Goal: Complete application form

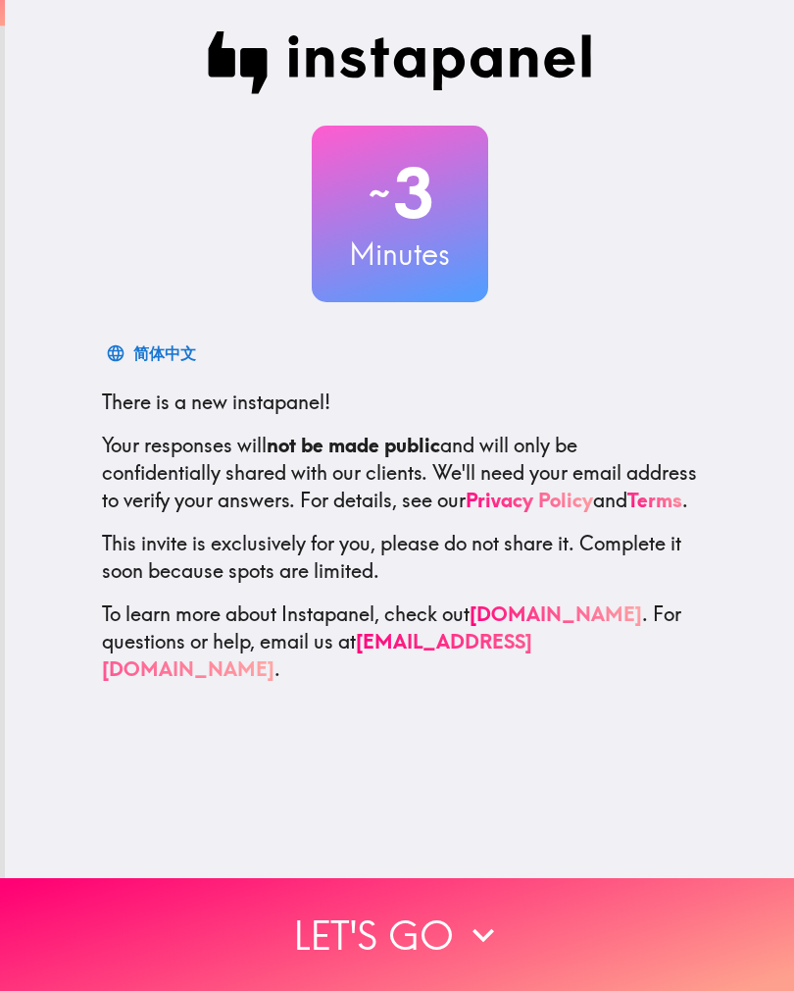
click at [256, 935] on button "Let's go" at bounding box center [397, 934] width 794 height 113
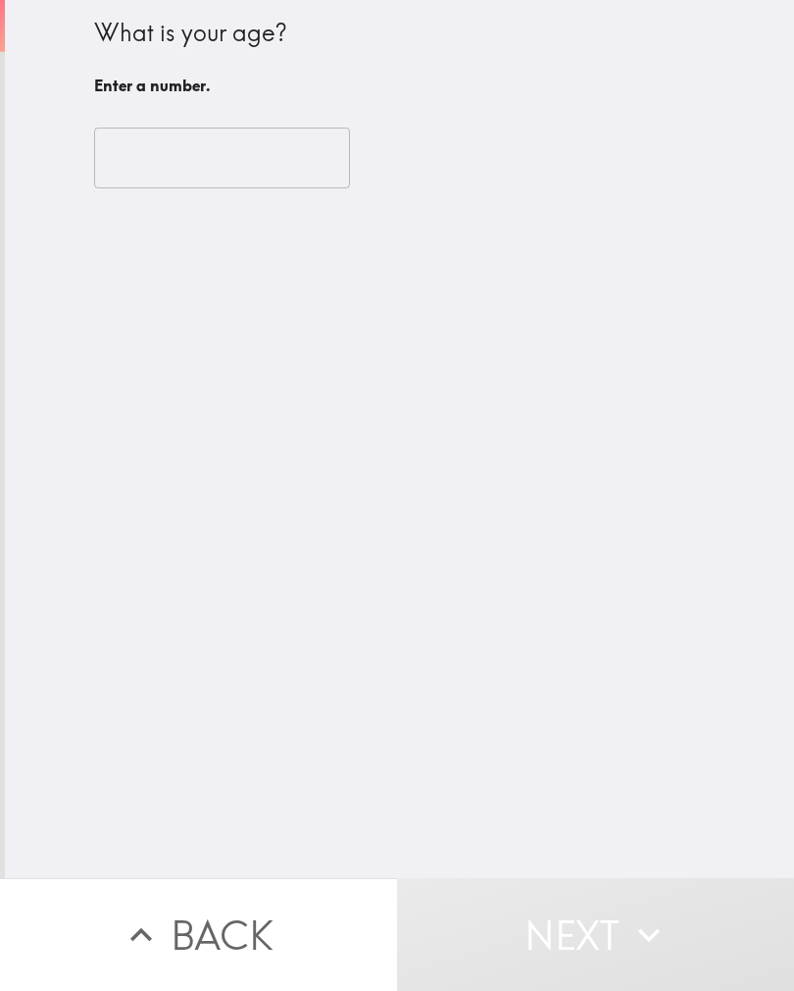
click at [141, 154] on input "number" at bounding box center [222, 157] width 256 height 61
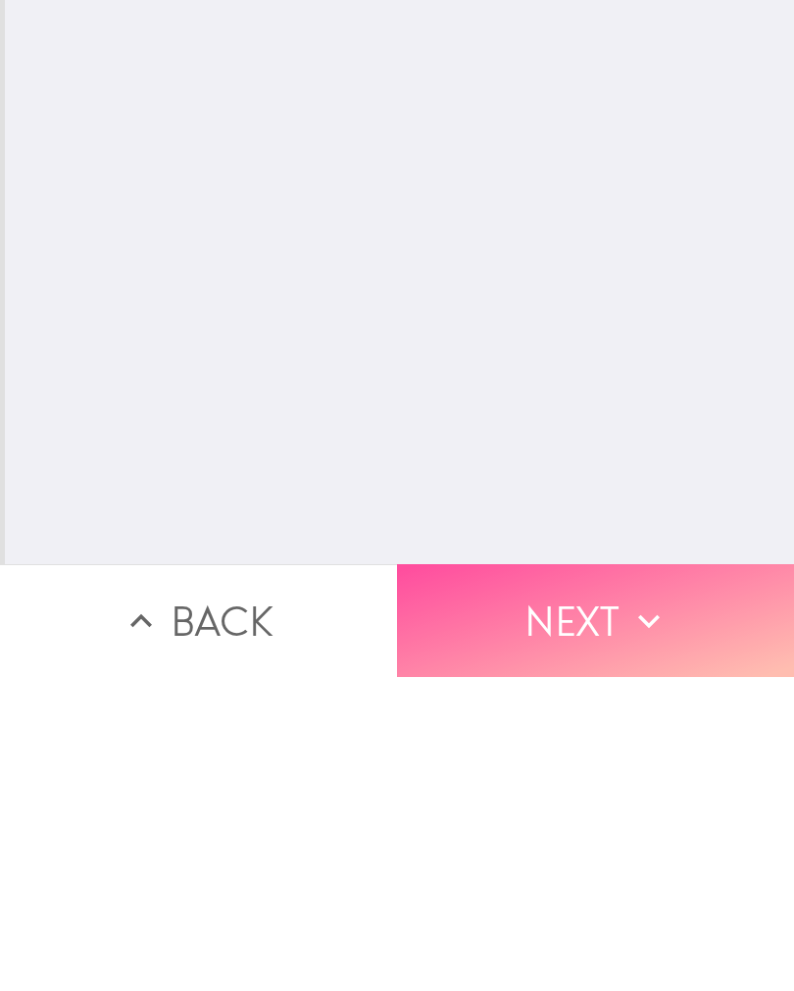
type input "54"
click at [656, 913] on icon "button" at bounding box center [649, 934] width 43 height 43
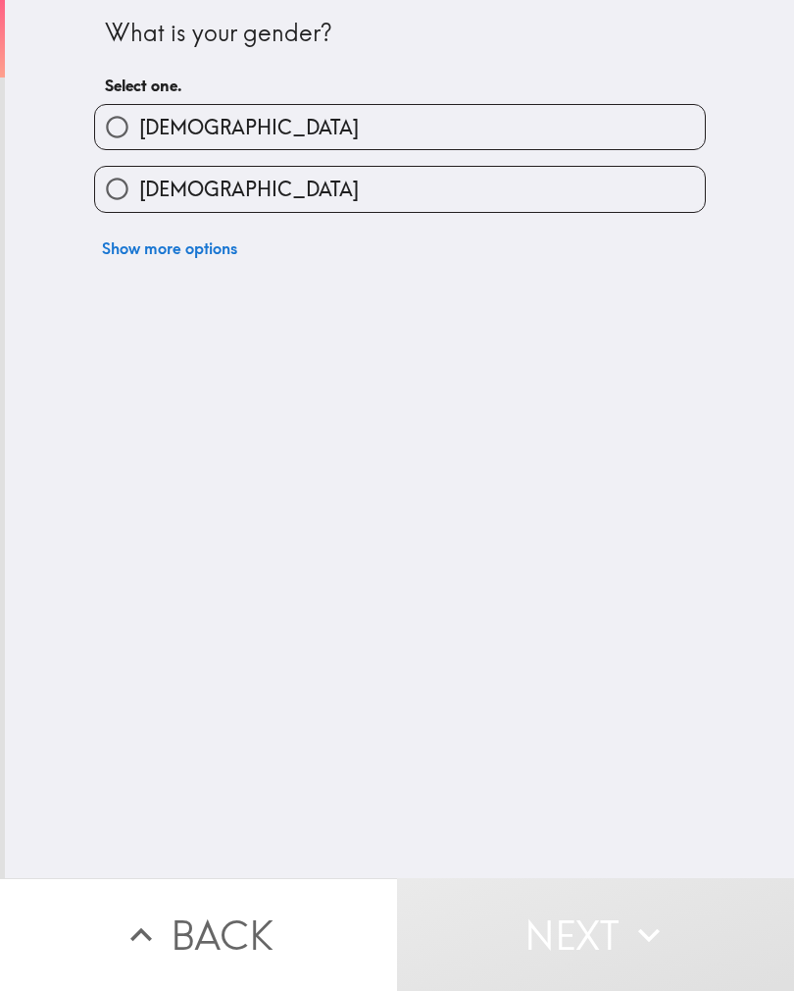
click at [111, 127] on input "[DEMOGRAPHIC_DATA]" at bounding box center [117, 127] width 44 height 44
radio input "true"
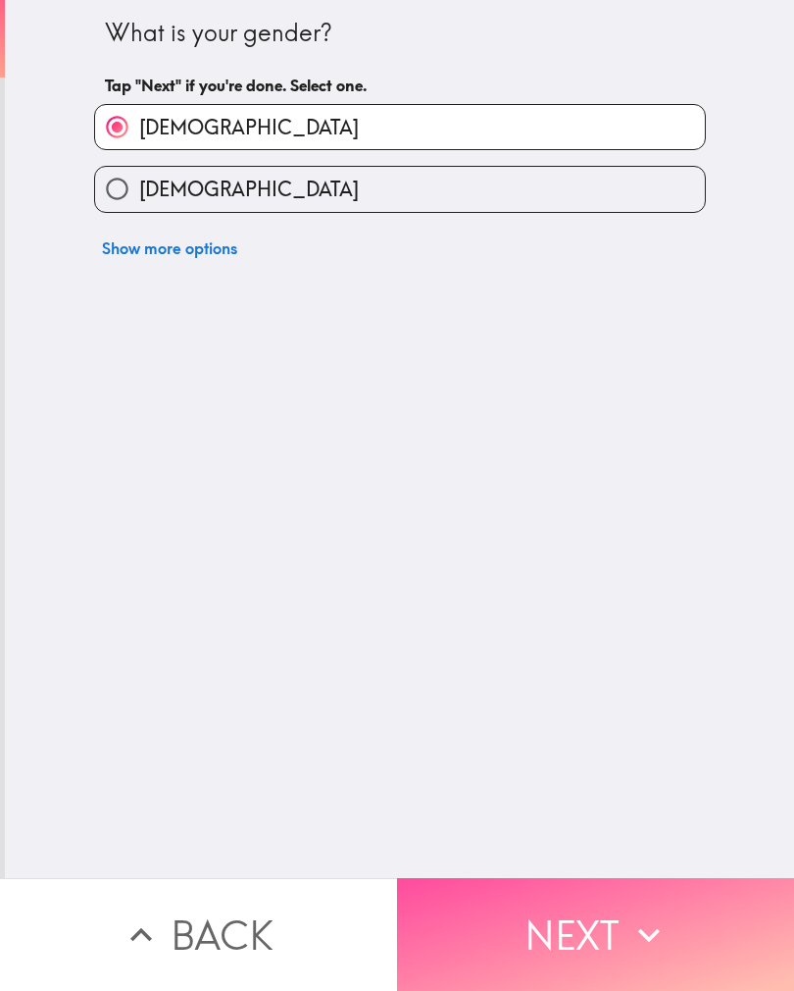
click at [615, 909] on button "Next" at bounding box center [595, 934] width 397 height 113
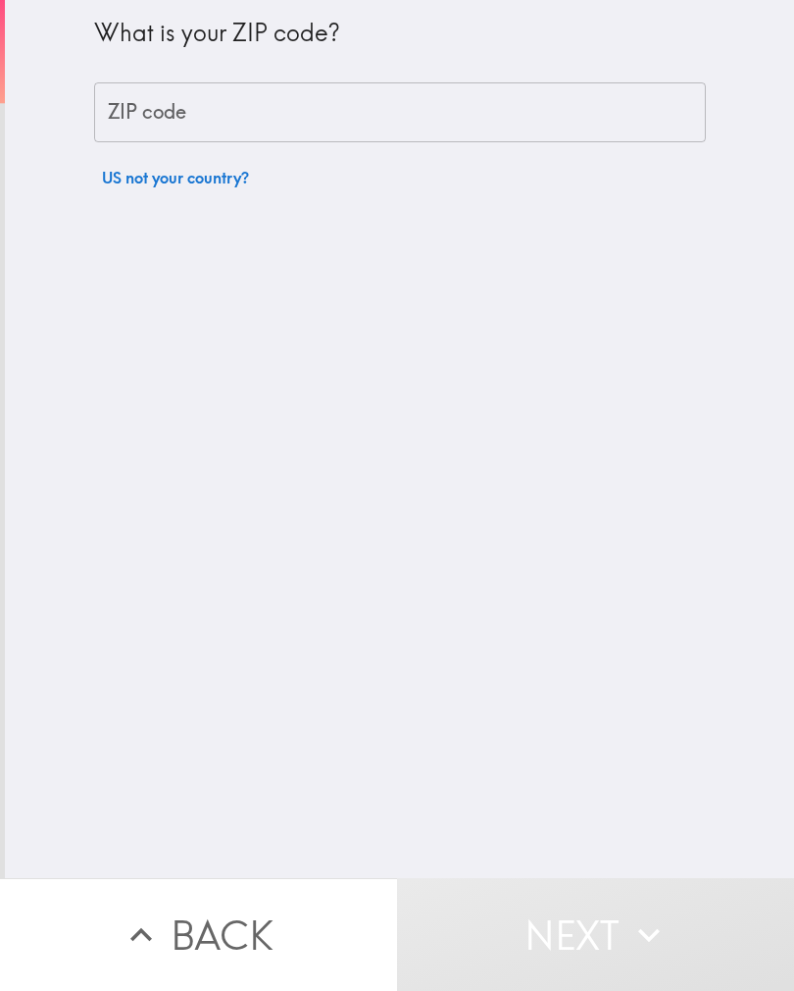
click at [201, 107] on input "ZIP code" at bounding box center [400, 112] width 612 height 61
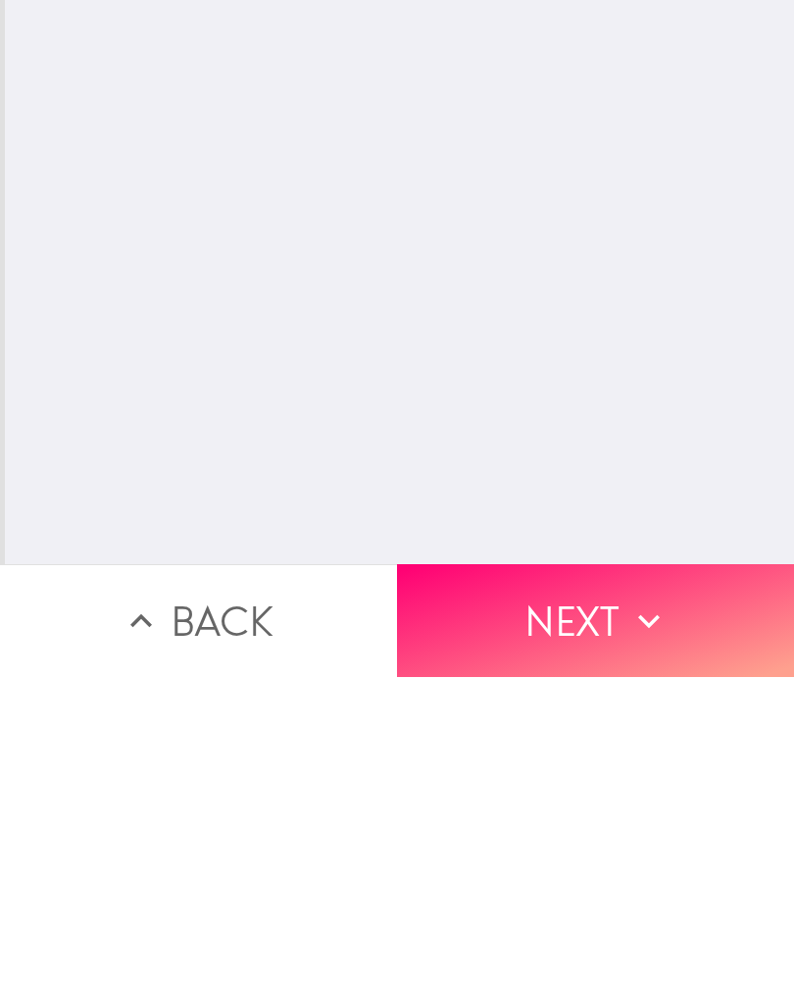
type input "85367"
click at [675, 878] on button "Next" at bounding box center [595, 934] width 397 height 113
